Goal: Transaction & Acquisition: Obtain resource

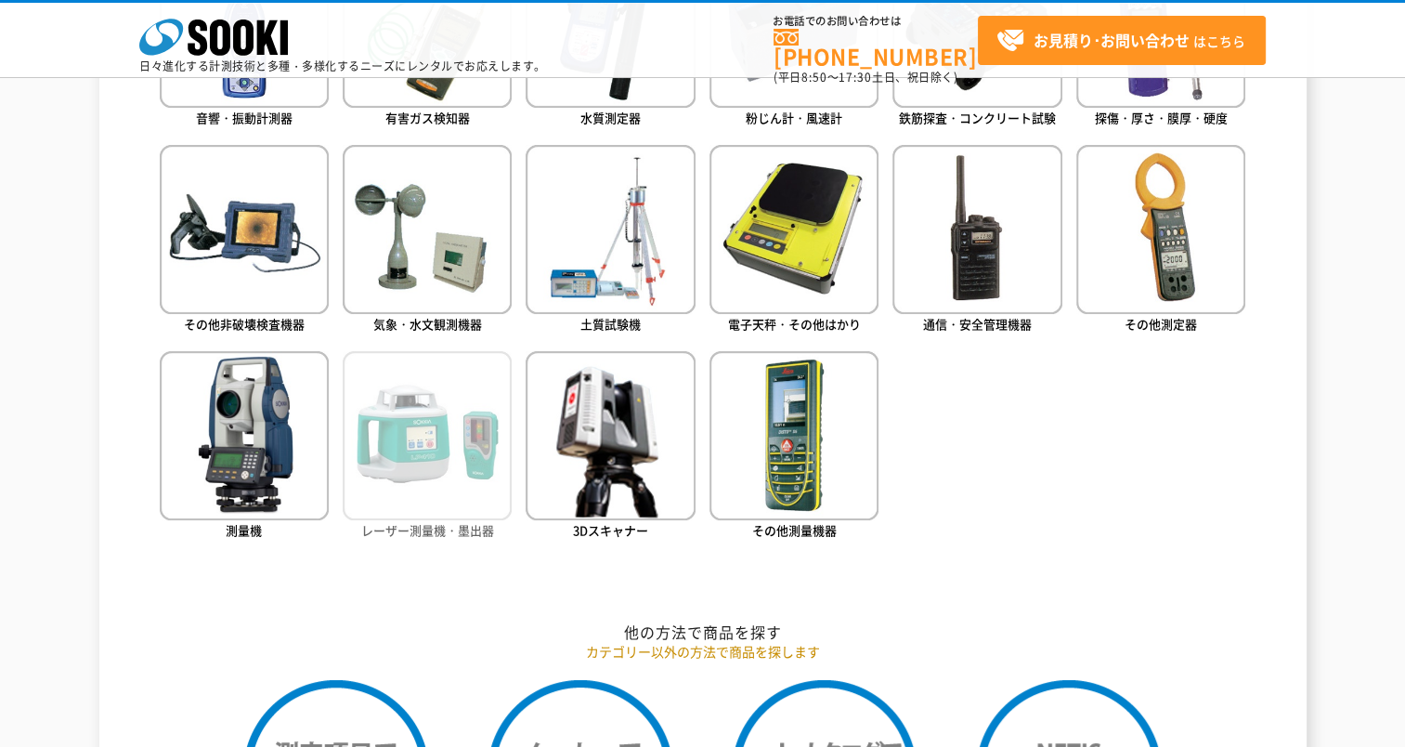
scroll to position [1022, 0]
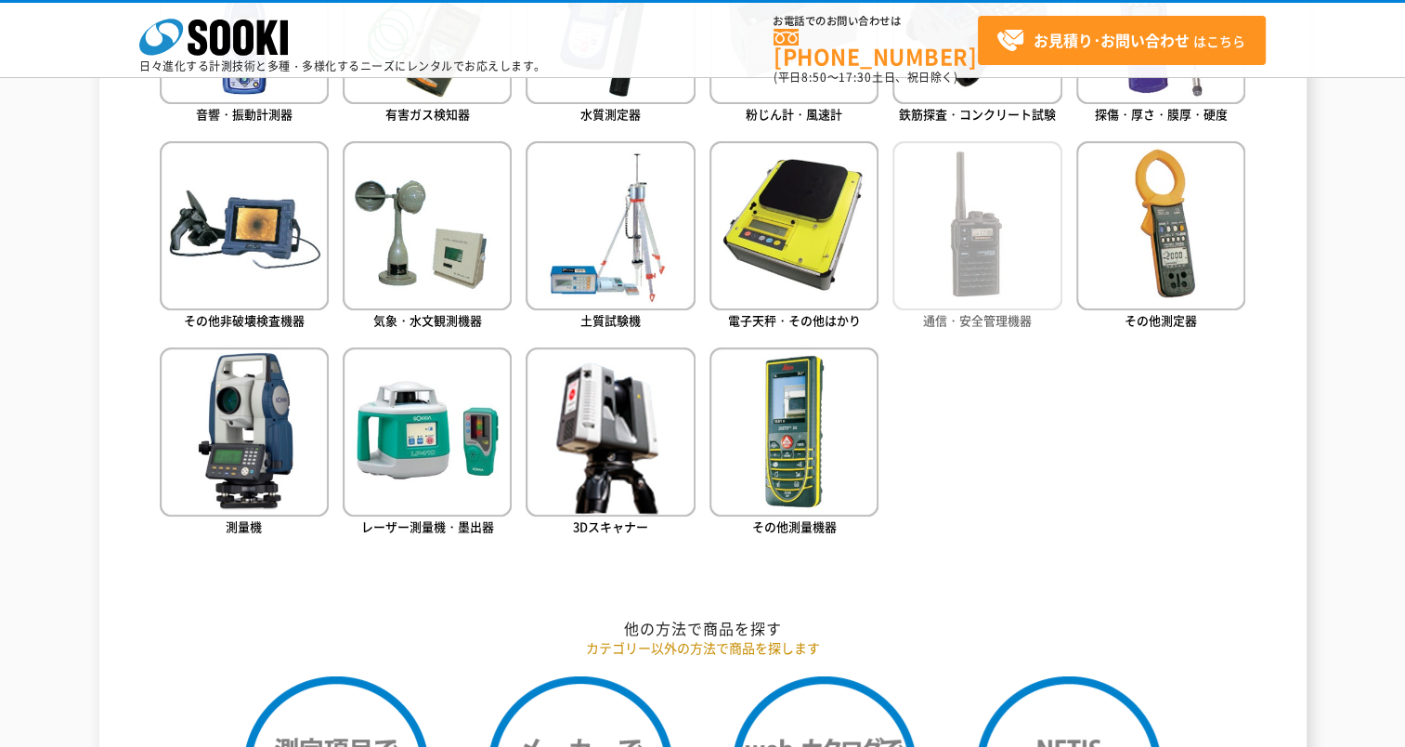
click at [956, 271] on img at bounding box center [976, 225] width 169 height 169
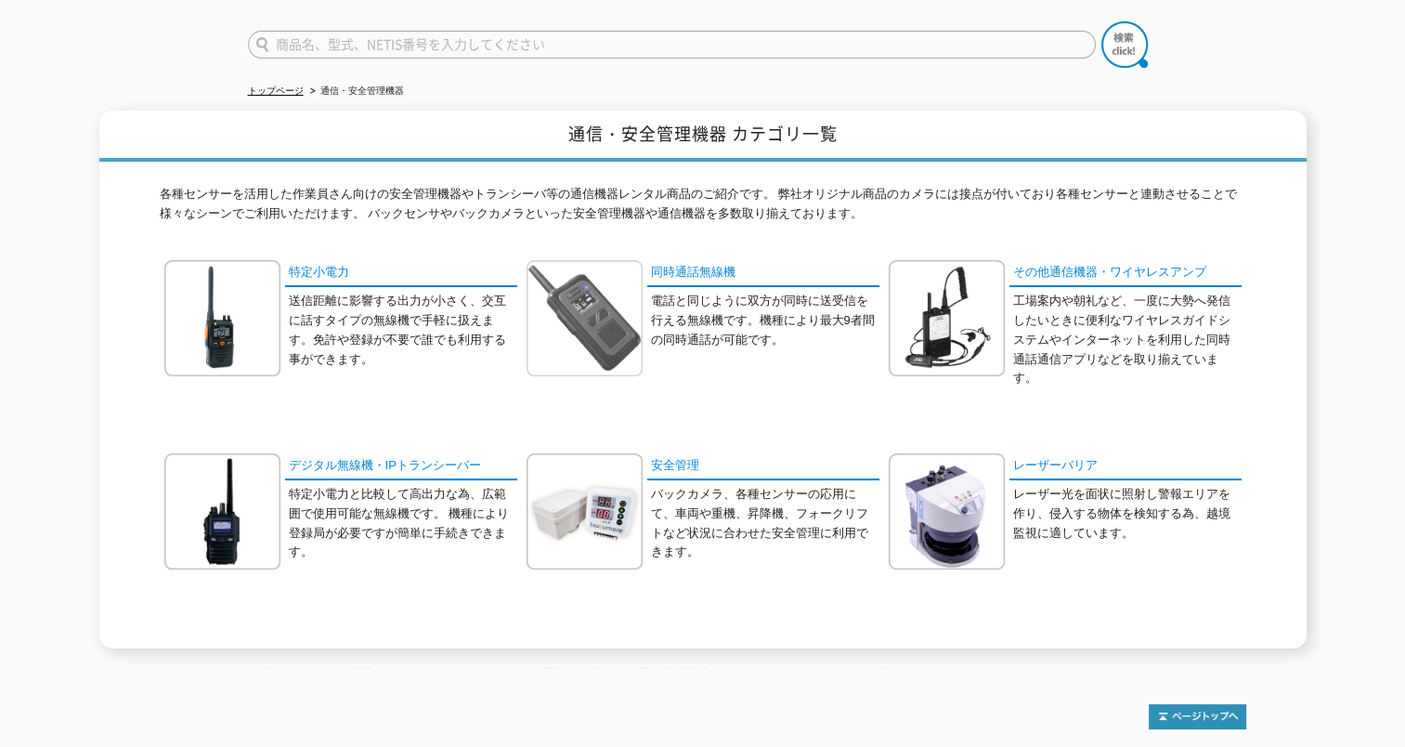
scroll to position [186, 0]
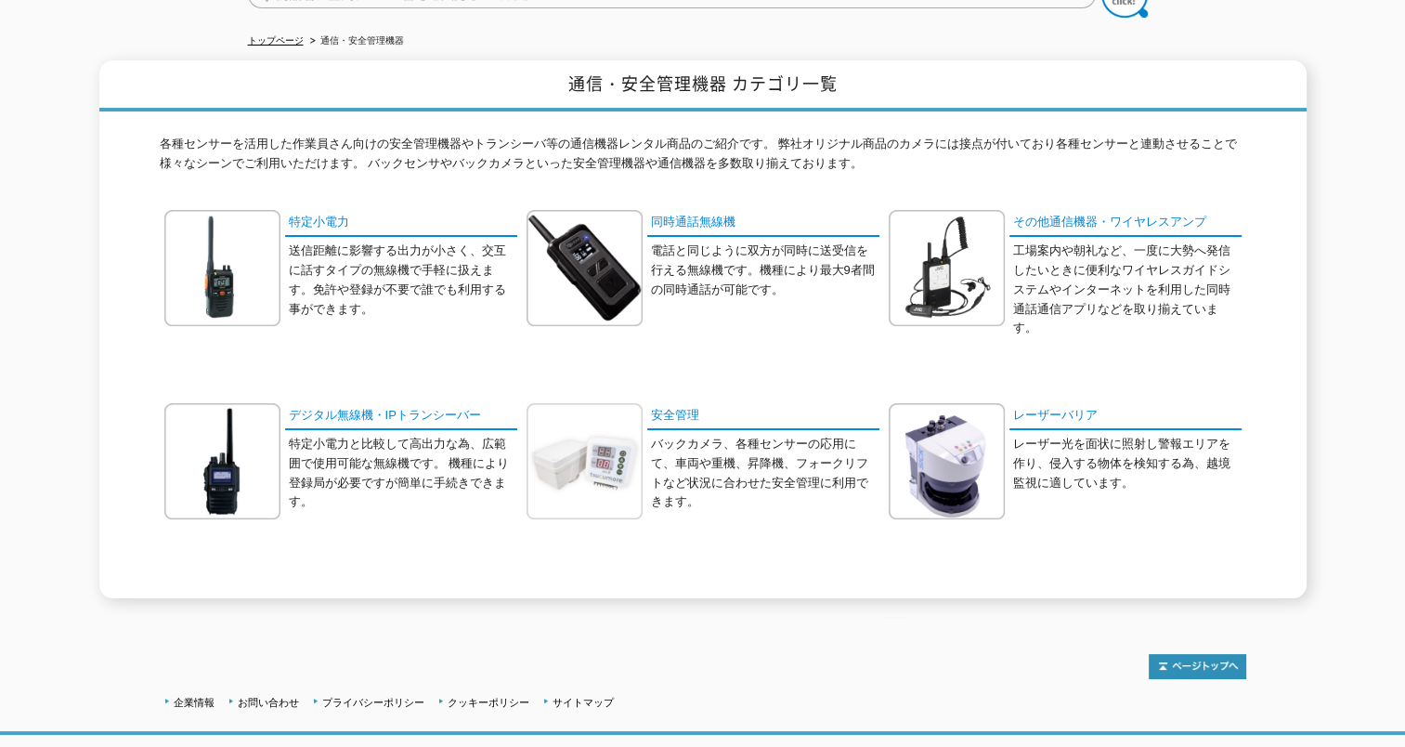
click at [601, 437] on img at bounding box center [585, 461] width 116 height 116
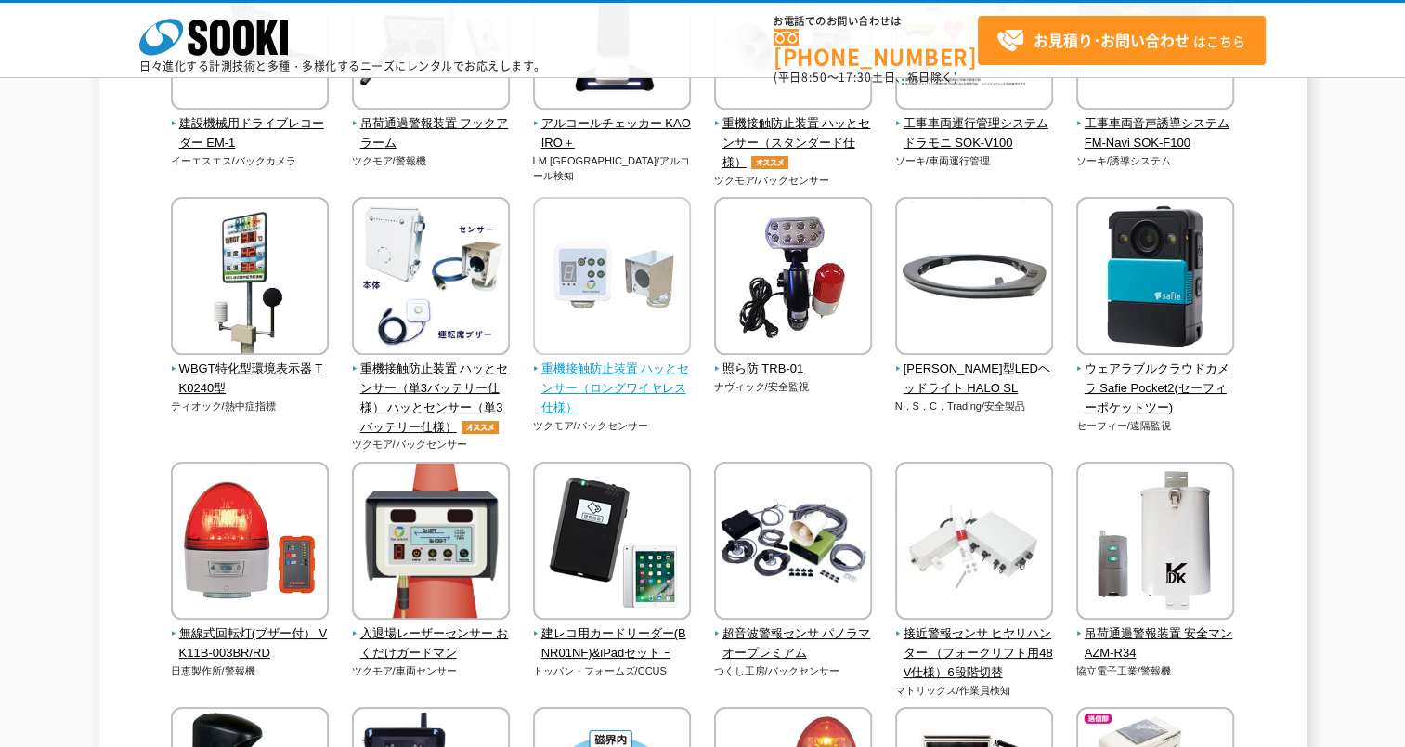
scroll to position [1950, 0]
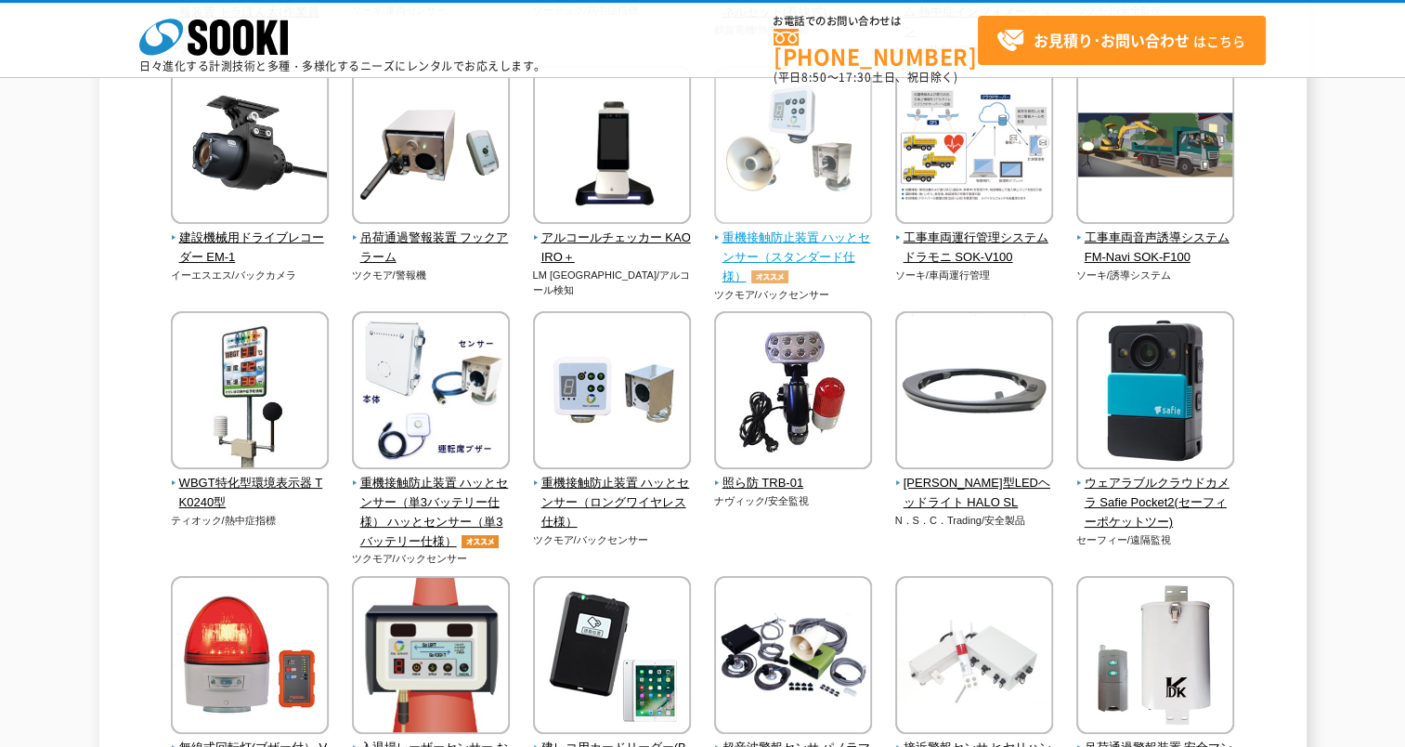
click at [800, 264] on span "重機接触防止装置 ハッとセンサー（スタンダード仕様）" at bounding box center [793, 257] width 159 height 58
click at [802, 251] on span "重機接触防止装置 ハッとセンサー（スタンダード仕様）" at bounding box center [793, 257] width 159 height 58
